Goal: Check status: Check status

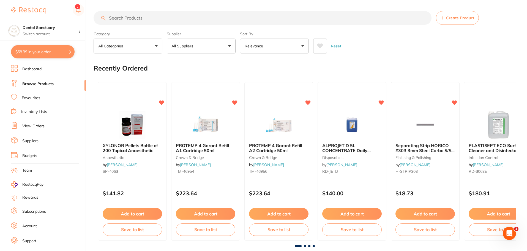
click at [35, 125] on link "View Orders" at bounding box center [33, 126] width 22 height 6
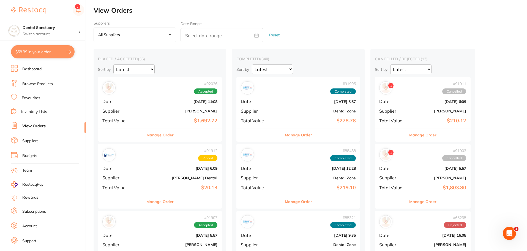
click at [155, 134] on button "Manage Order" at bounding box center [159, 134] width 27 height 13
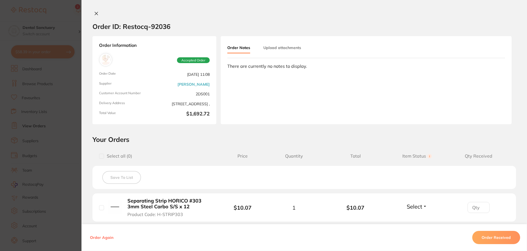
drag, startPoint x: 525, startPoint y: 26, endPoint x: 524, endPoint y: 31, distance: 5.3
click at [524, 31] on section "Order ID: Restocq- 92036" at bounding box center [305, 26] width 446 height 19
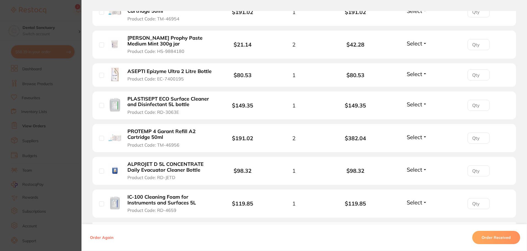
scroll to position [331, 0]
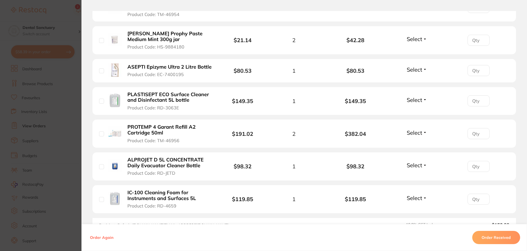
click at [424, 164] on button "Select" at bounding box center [417, 165] width 24 height 7
click at [417, 184] on span "Back Order" at bounding box center [417, 185] width 17 height 4
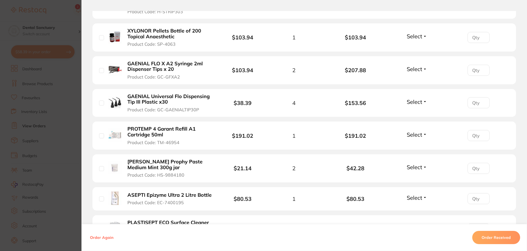
scroll to position [176, 0]
